Goal: Task Accomplishment & Management: Manage account settings

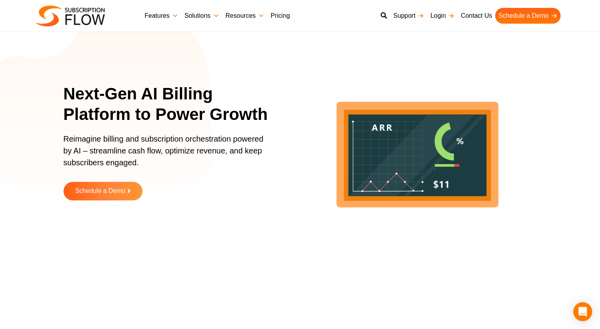
click at [285, 17] on link "Pricing" at bounding box center [280, 16] width 26 height 16
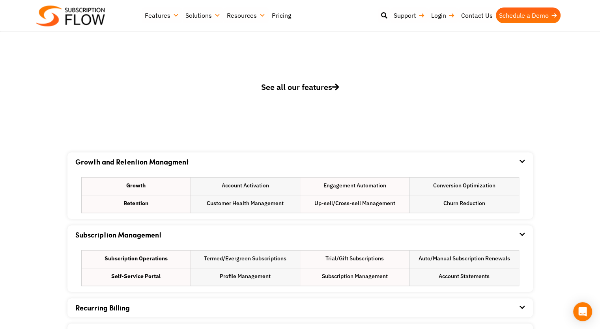
scroll to position [379, 0]
click at [312, 89] on span "See all our features" at bounding box center [300, 86] width 78 height 11
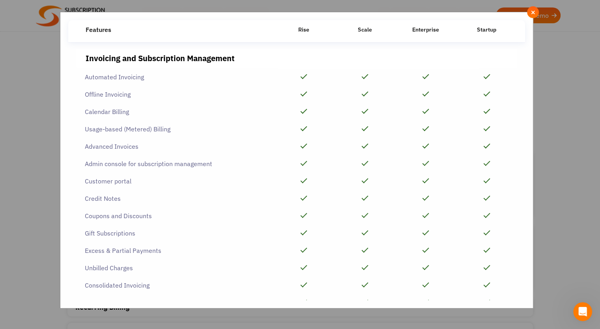
scroll to position [0, 0]
click at [530, 12] on span "×" at bounding box center [532, 12] width 5 height 9
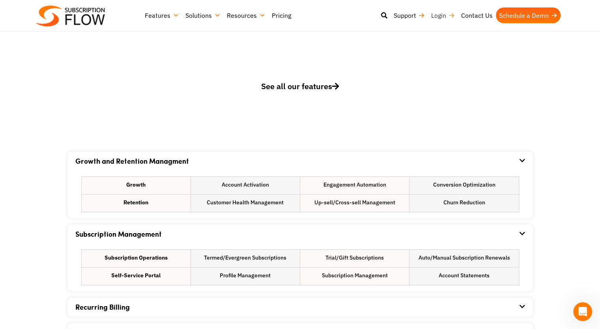
click at [441, 15] on link "Login" at bounding box center [443, 15] width 30 height 16
